Goal: Task Accomplishment & Management: Complete application form

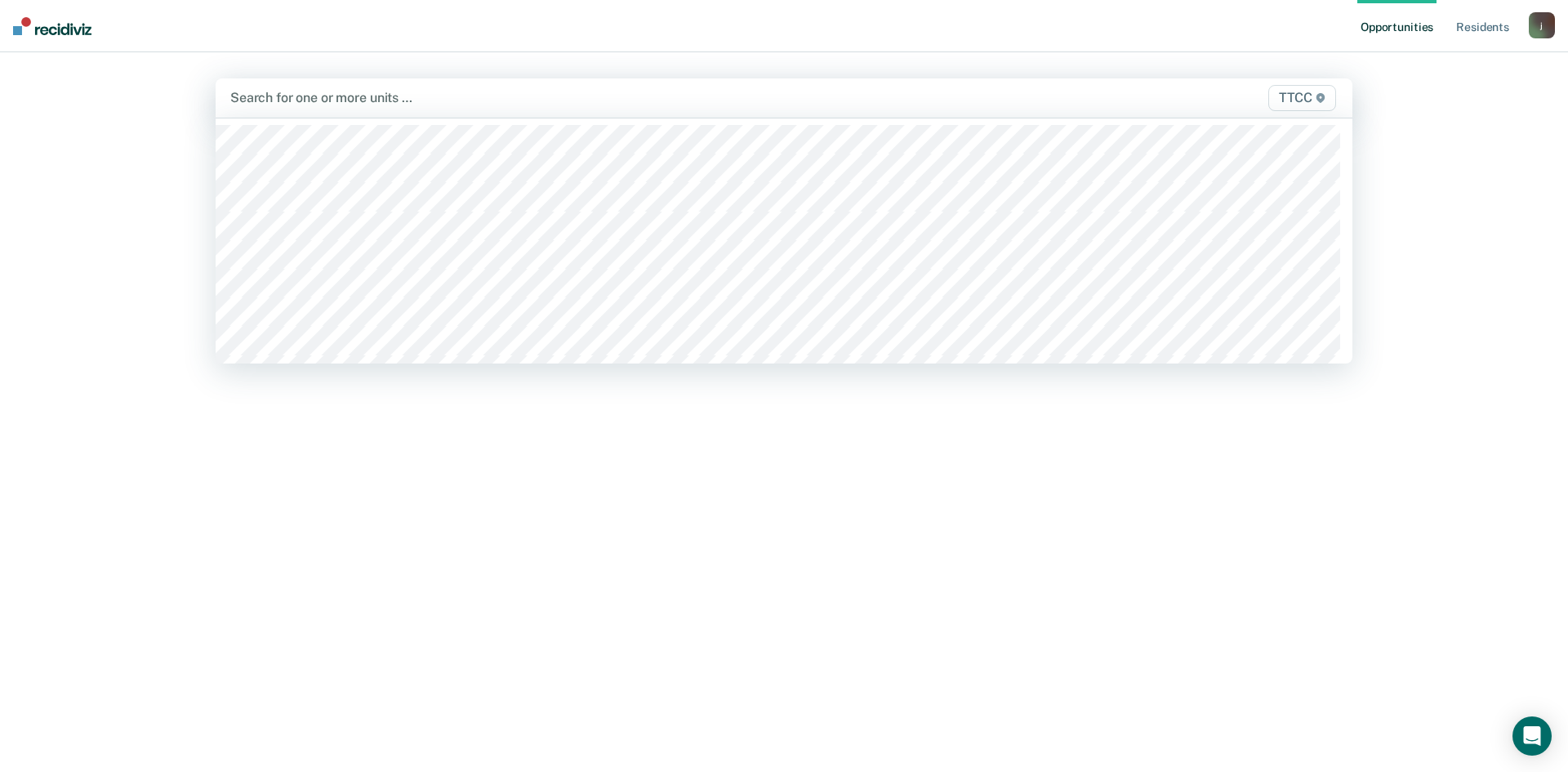
click at [308, 96] on div at bounding box center [617, 97] width 774 height 19
type input "bb"
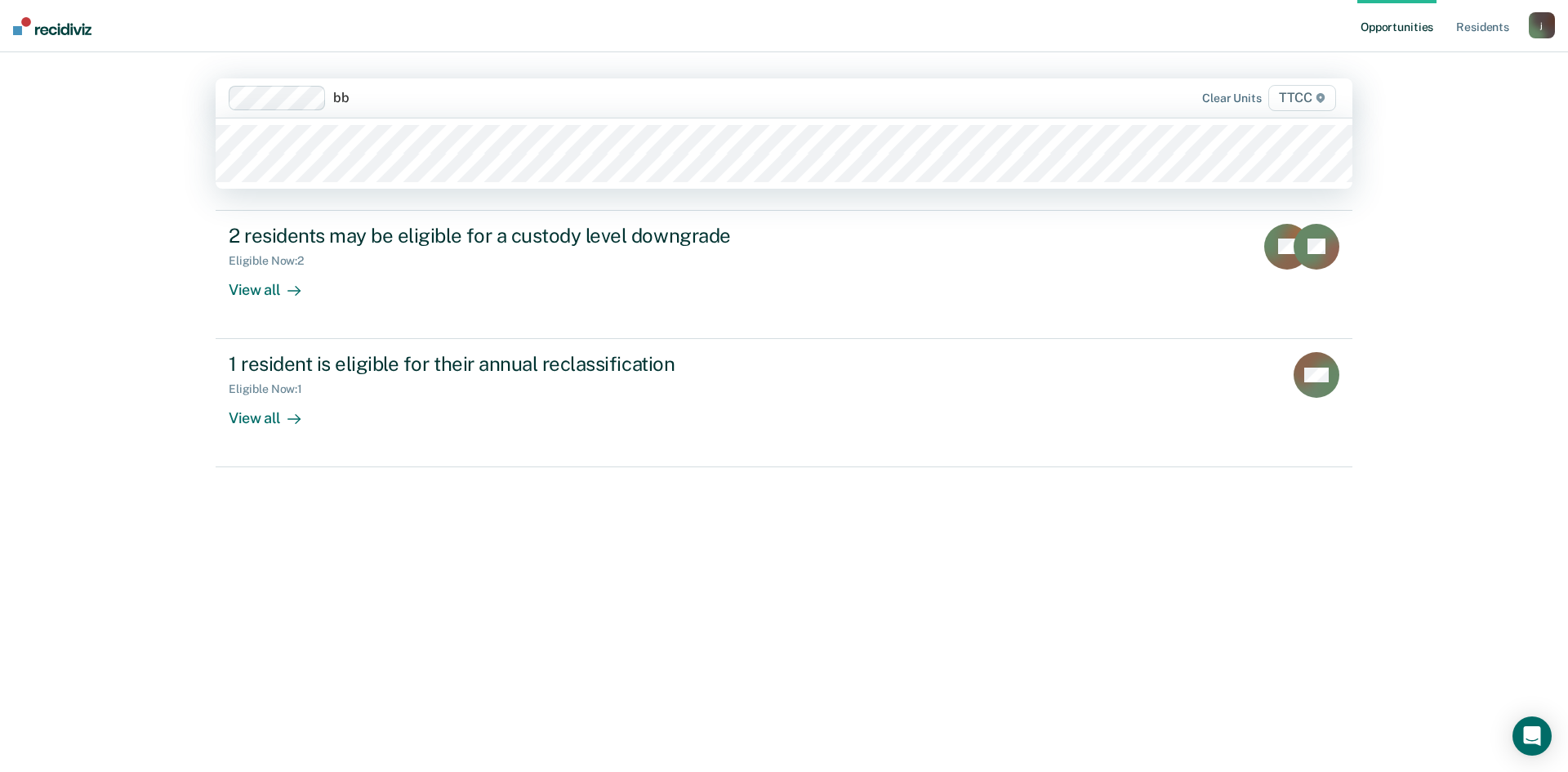
type input "bb2"
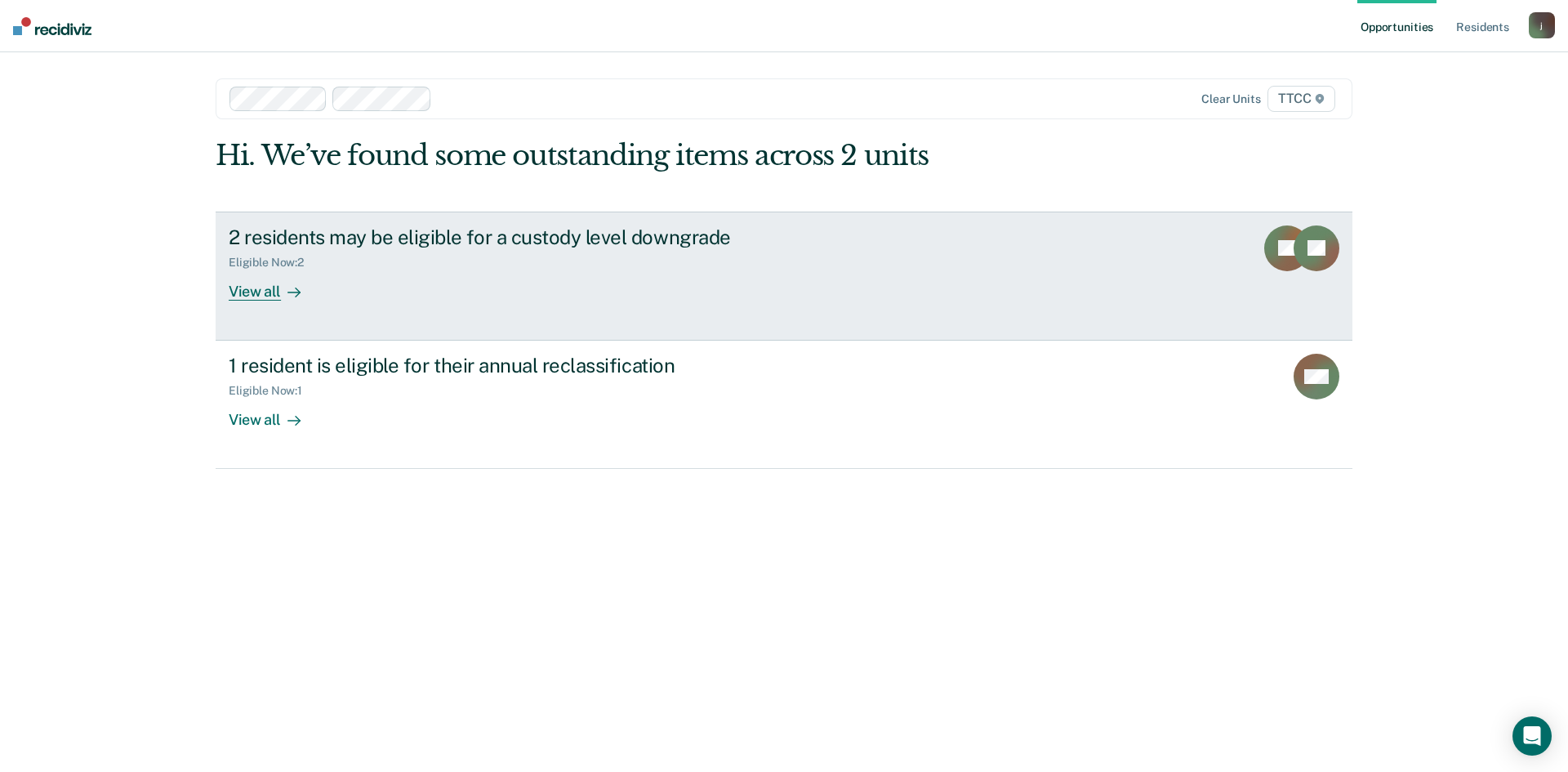
click at [277, 291] on div "View all" at bounding box center [275, 285] width 92 height 32
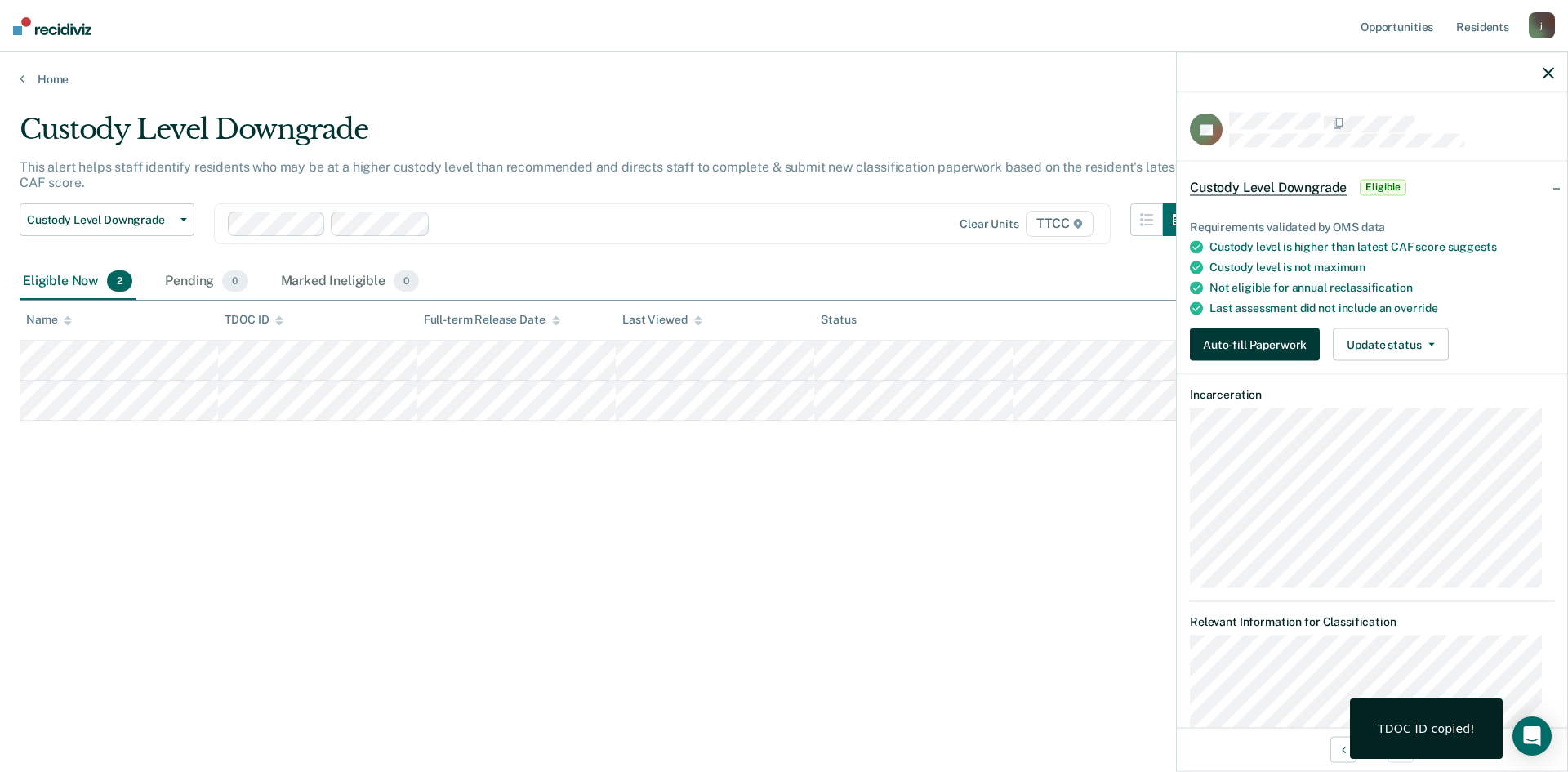
click at [1284, 349] on button "Auto-fill Paperwork" at bounding box center [1254, 344] width 130 height 33
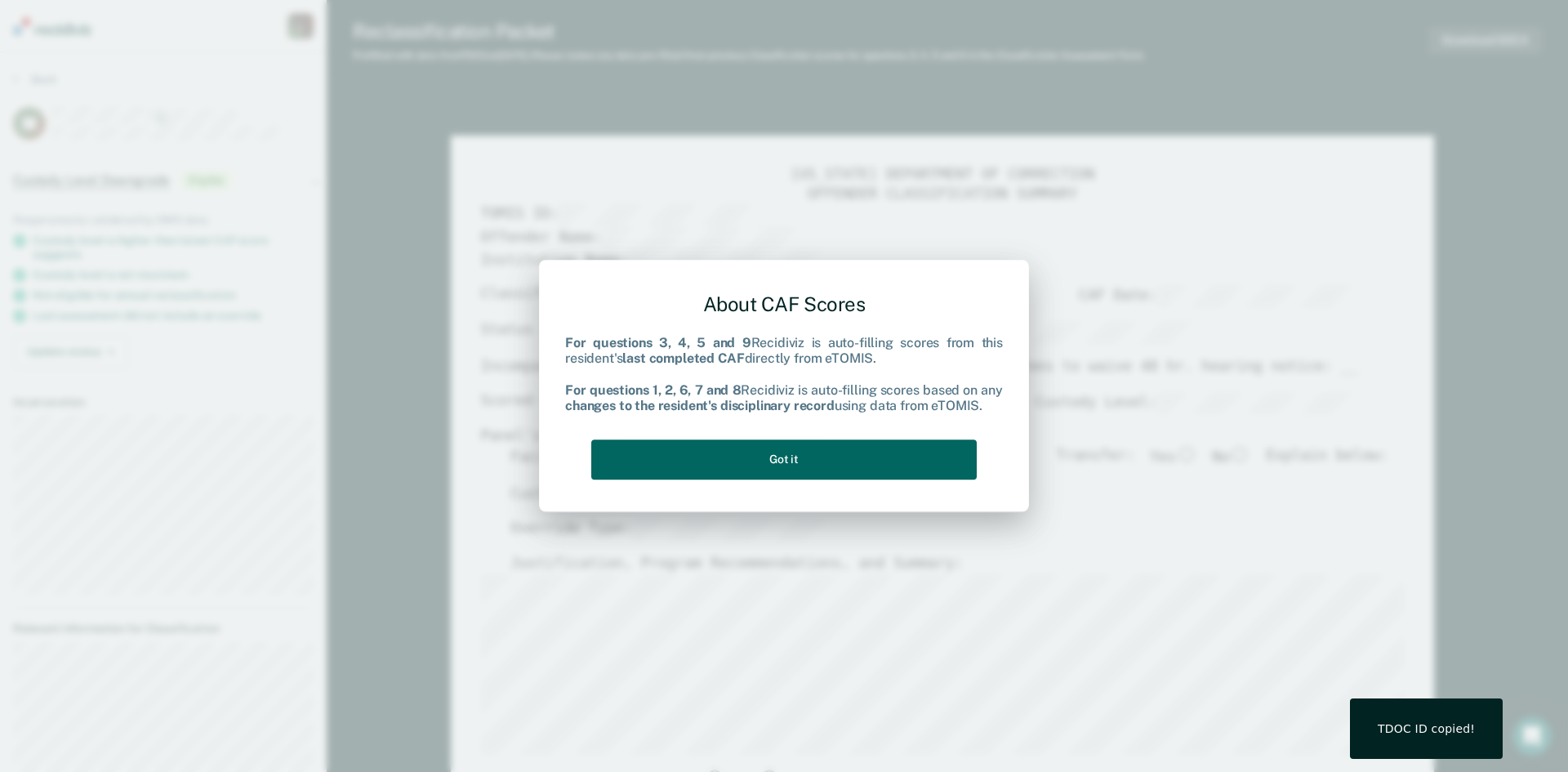
click at [909, 467] on button "Got it" at bounding box center [784, 458] width 386 height 40
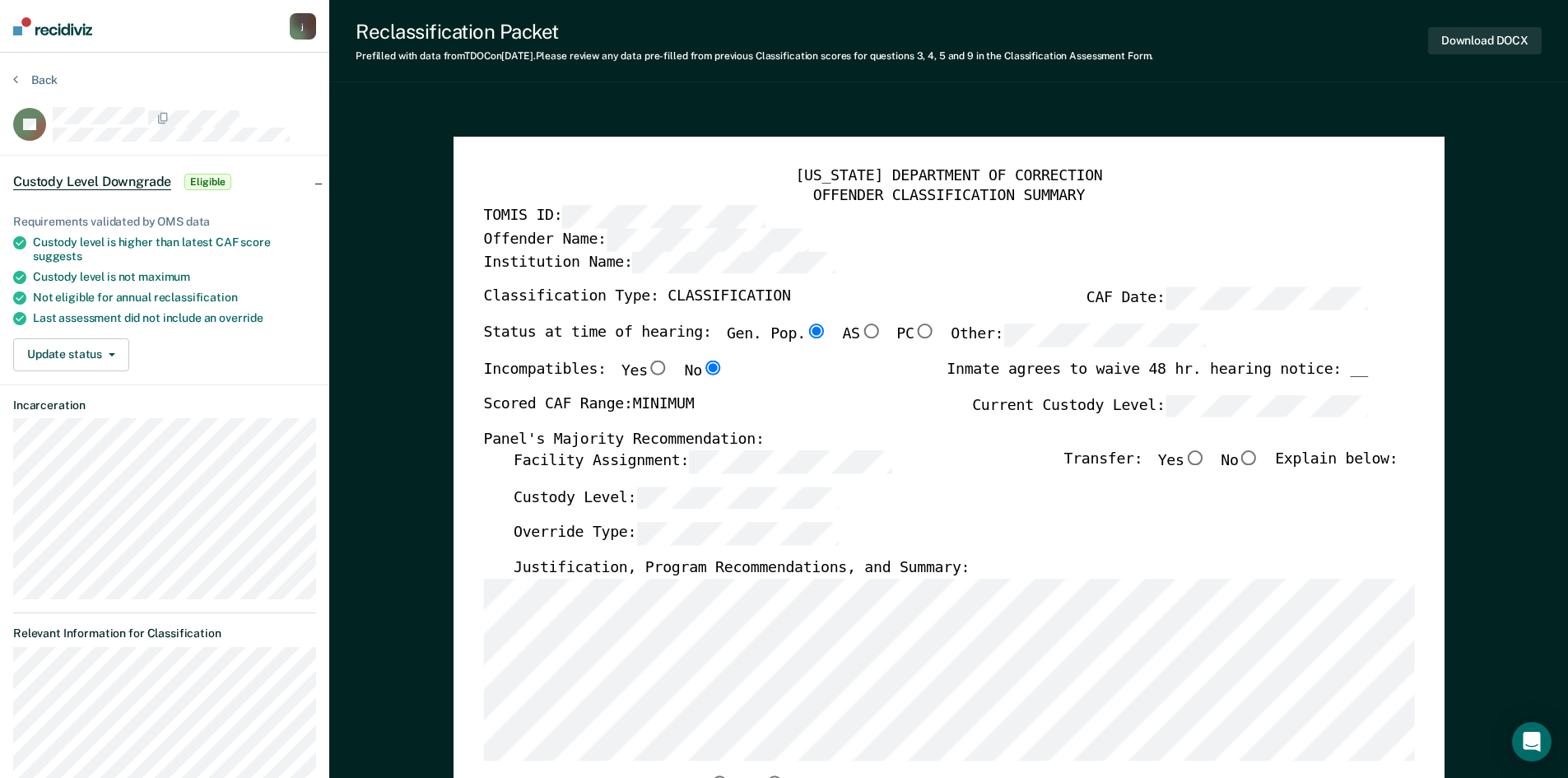
type textarea "x"
